Goal: Task Accomplishment & Management: Manage account settings

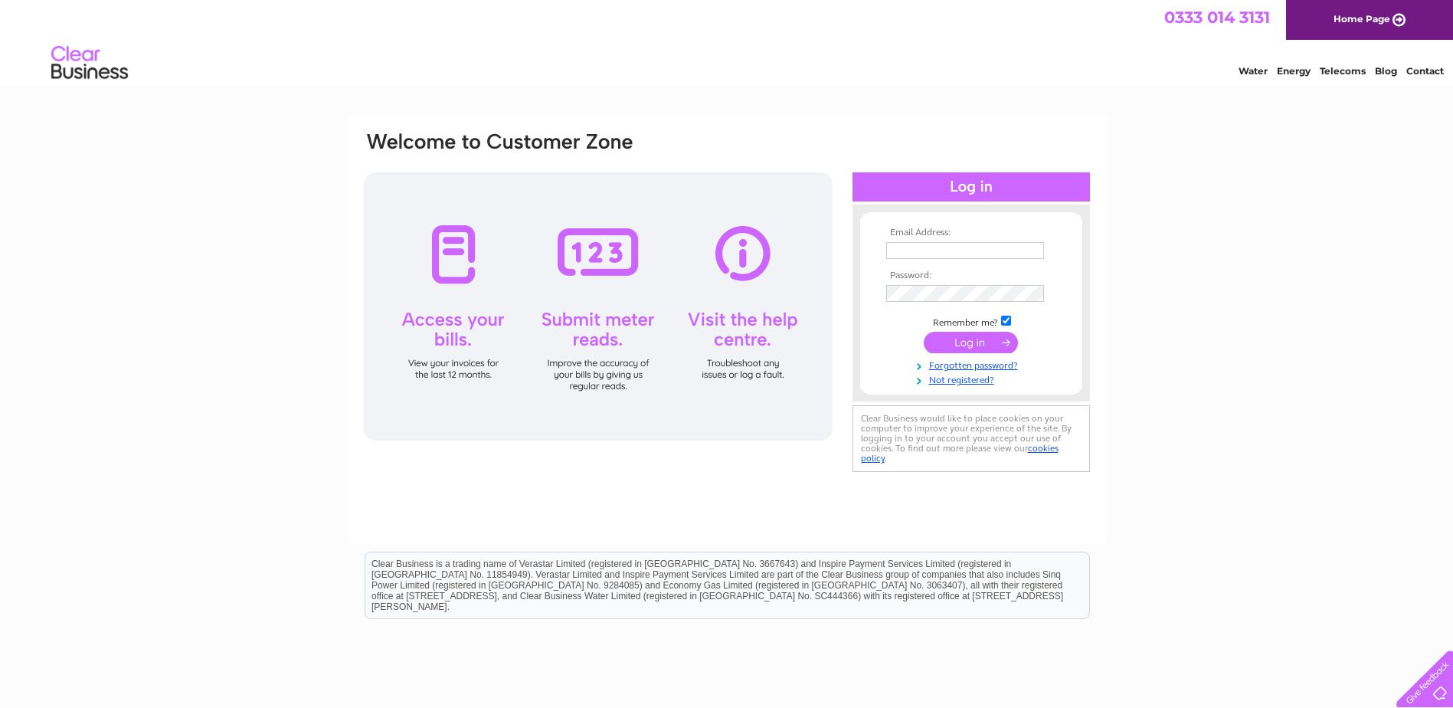
type input "[EMAIL_ADDRESS][DOMAIN_NAME]"
click at [947, 343] on input "submit" at bounding box center [971, 342] width 94 height 21
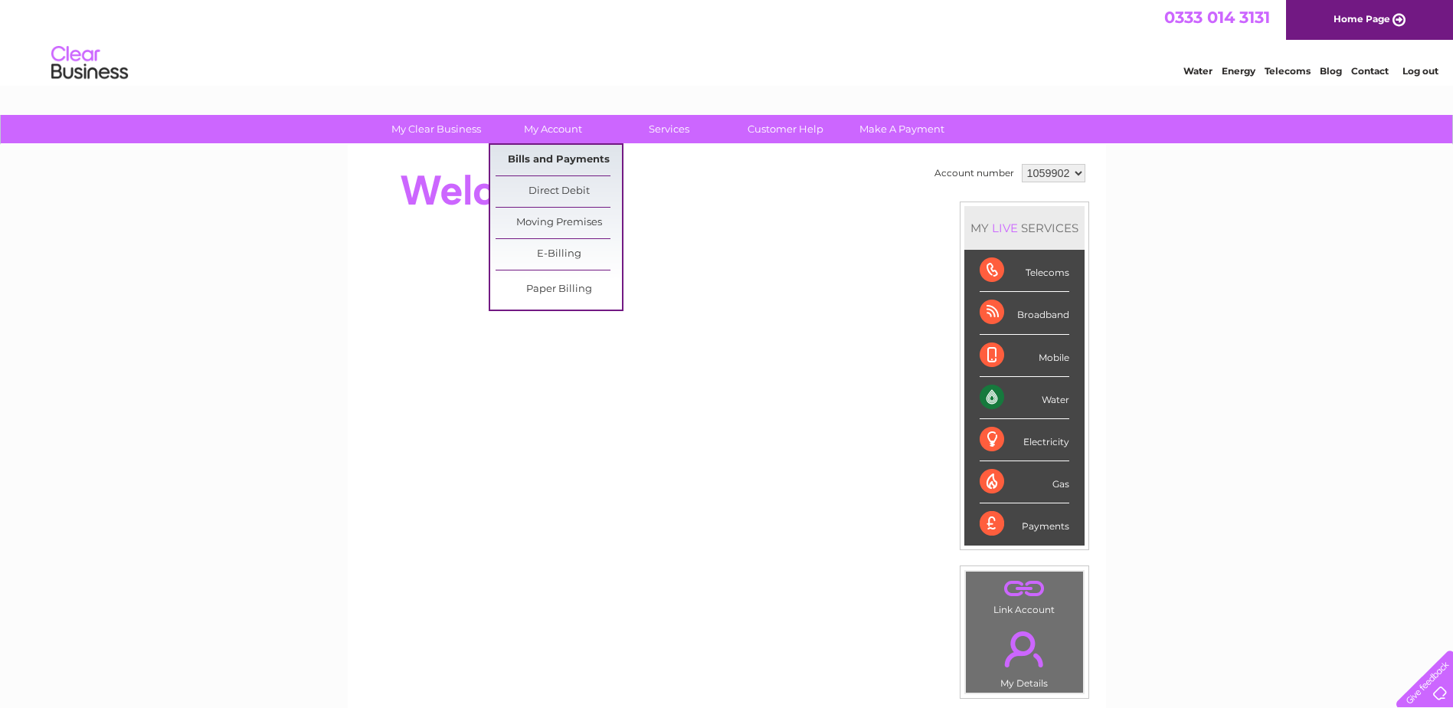
click at [538, 157] on link "Bills and Payments" at bounding box center [559, 160] width 126 height 31
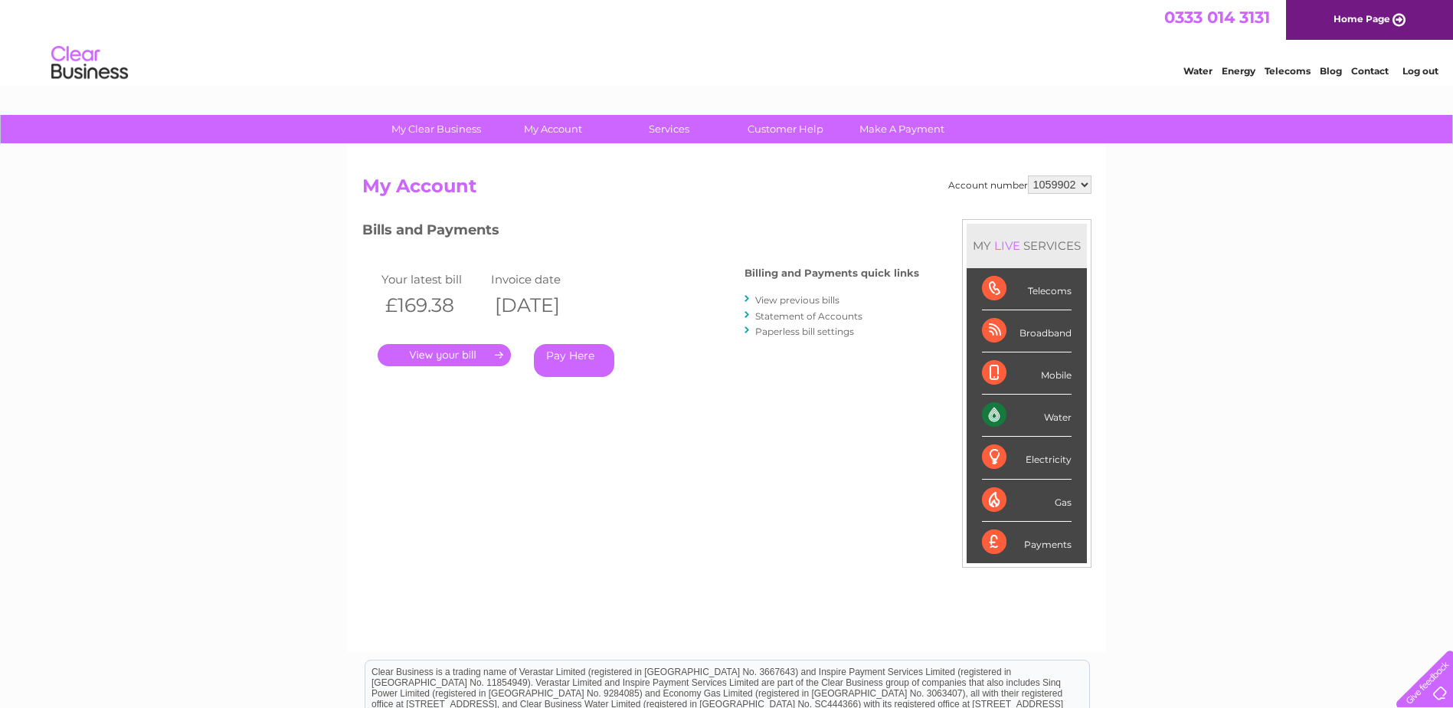
click at [450, 363] on link "." at bounding box center [444, 355] width 133 height 22
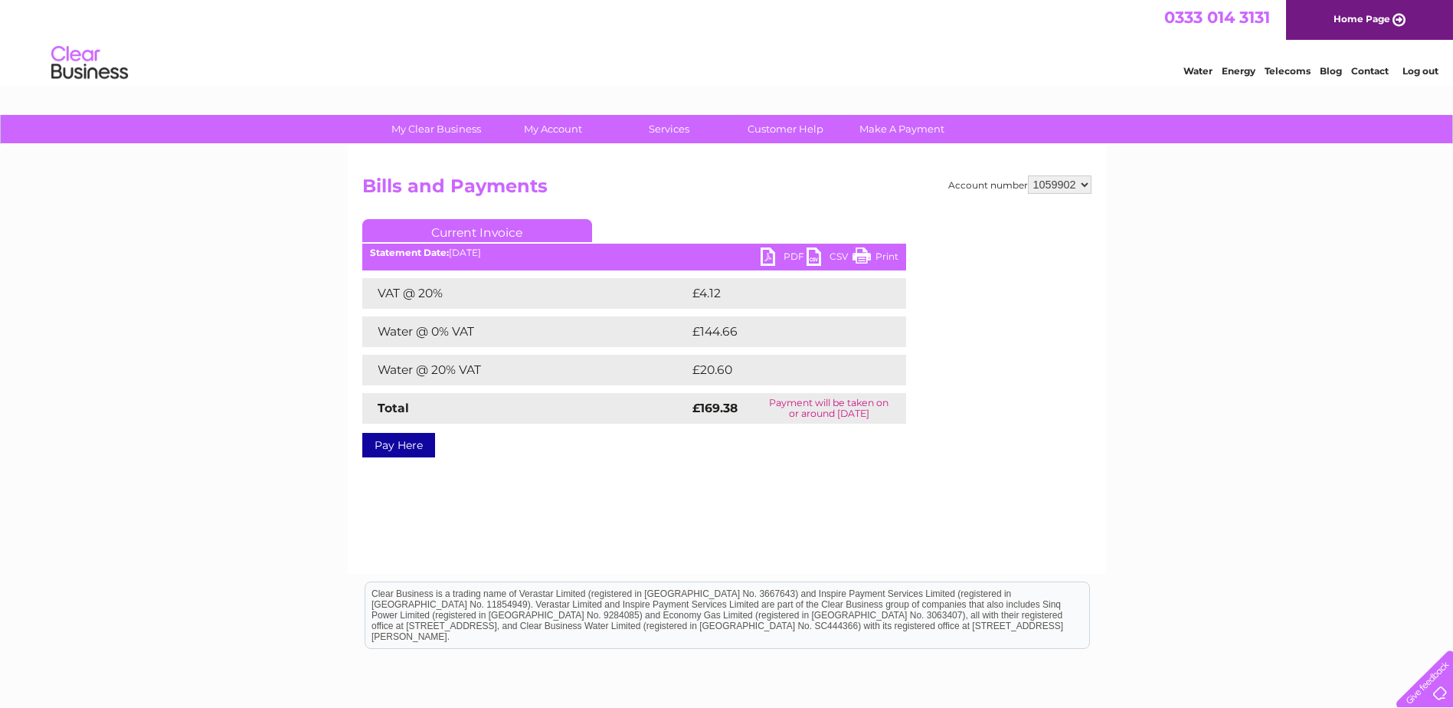
click at [779, 251] on link "PDF" at bounding box center [784, 258] width 46 height 22
